Goal: Find specific page/section: Find specific page/section

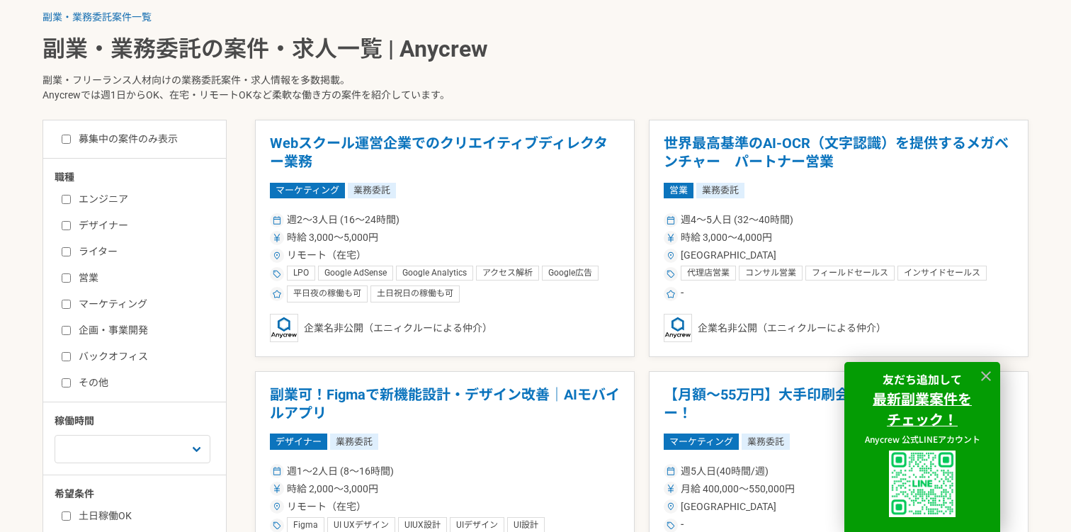
scroll to position [360, 0]
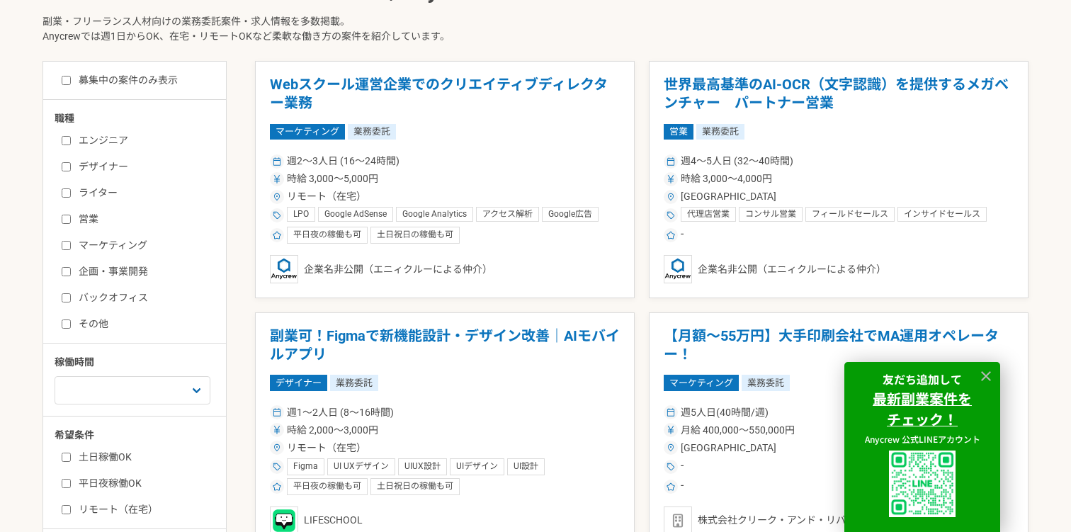
click at [65, 166] on input "デザイナー" at bounding box center [66, 166] width 9 height 9
checkbox input "true"
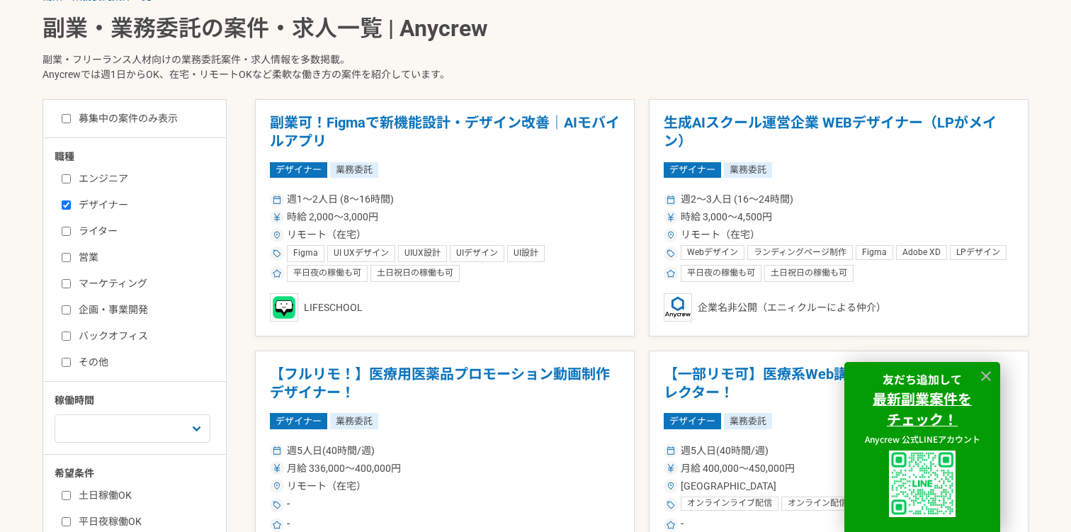
scroll to position [334, 0]
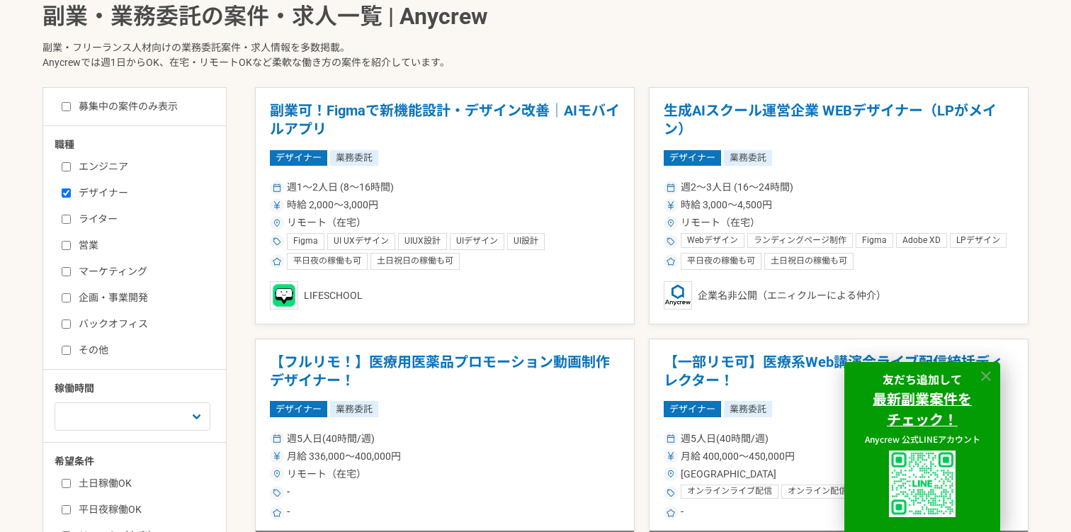
click at [990, 373] on icon at bounding box center [986, 376] width 16 height 16
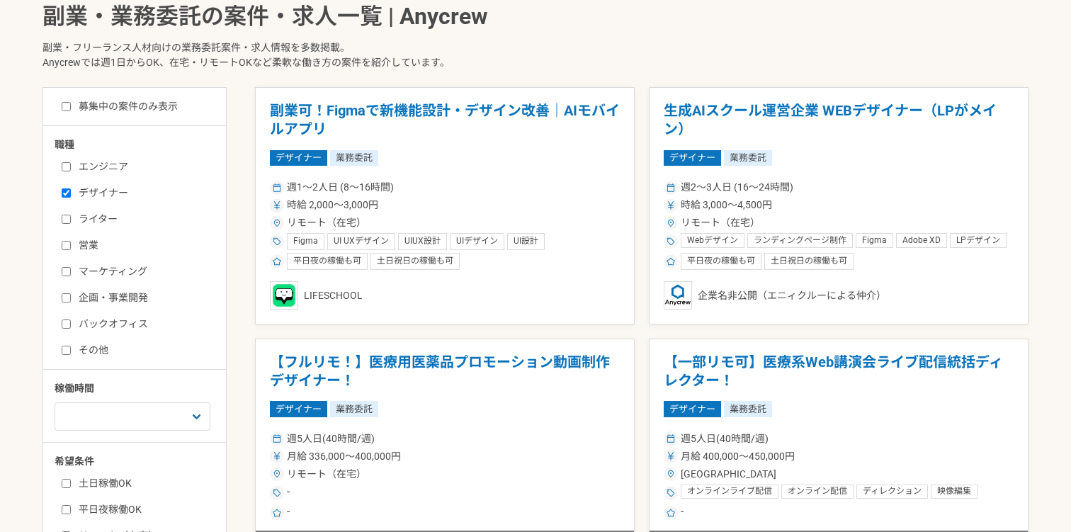
click at [64, 324] on input "バックオフィス" at bounding box center [66, 323] width 9 height 9
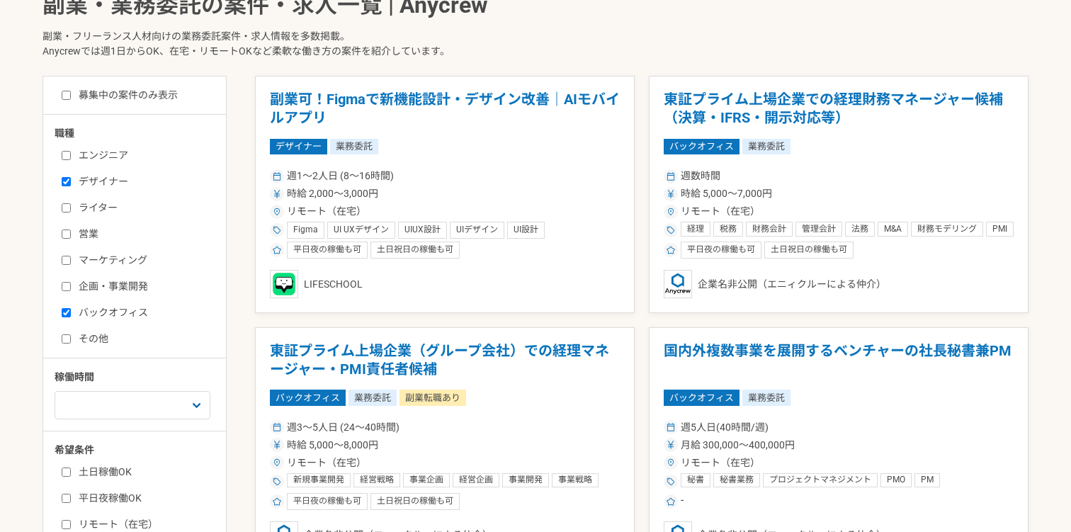
scroll to position [350, 0]
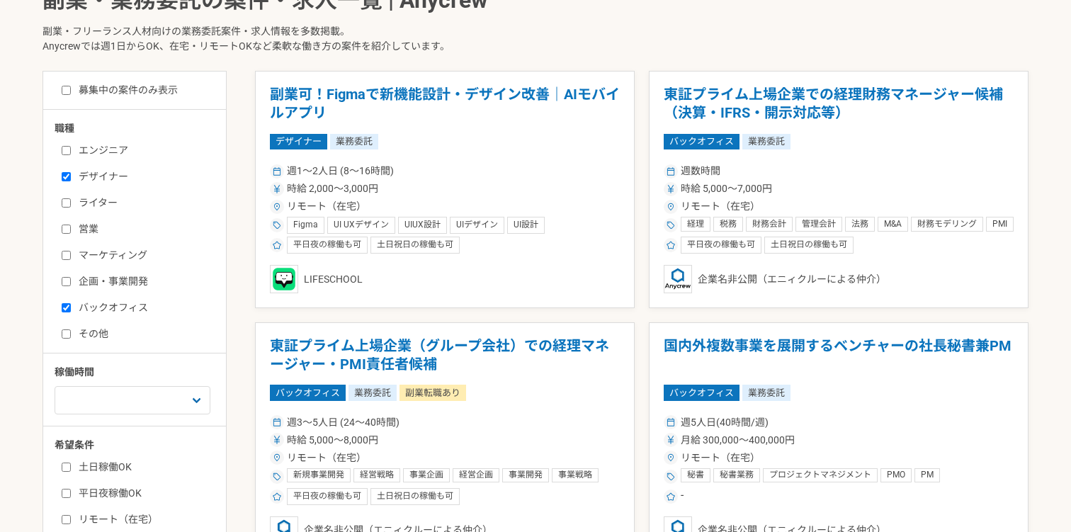
click at [74, 306] on label "バックオフィス" at bounding box center [143, 307] width 163 height 15
click at [71, 306] on input "バックオフィス" at bounding box center [66, 307] width 9 height 9
checkbox input "false"
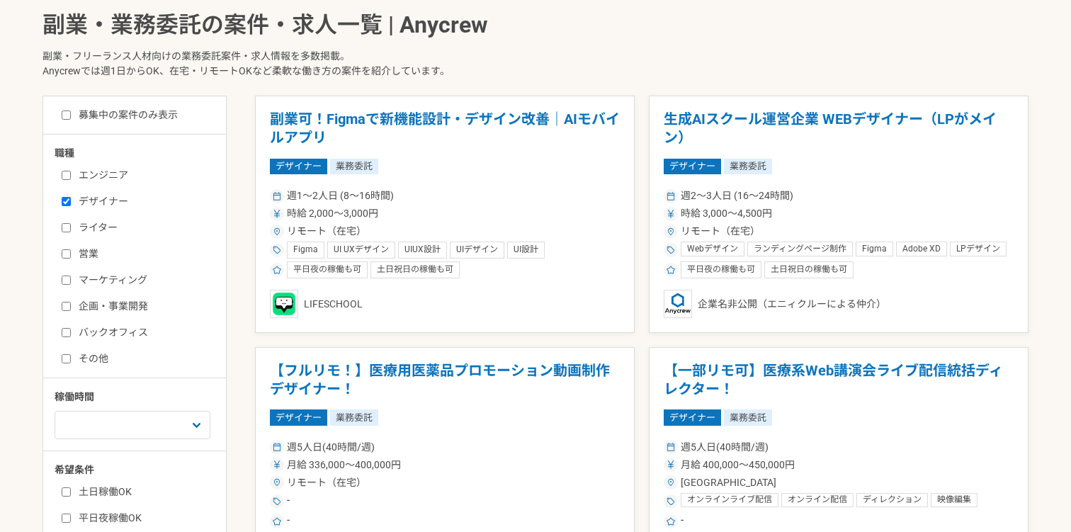
scroll to position [307, 0]
